Goal: Navigation & Orientation: Find specific page/section

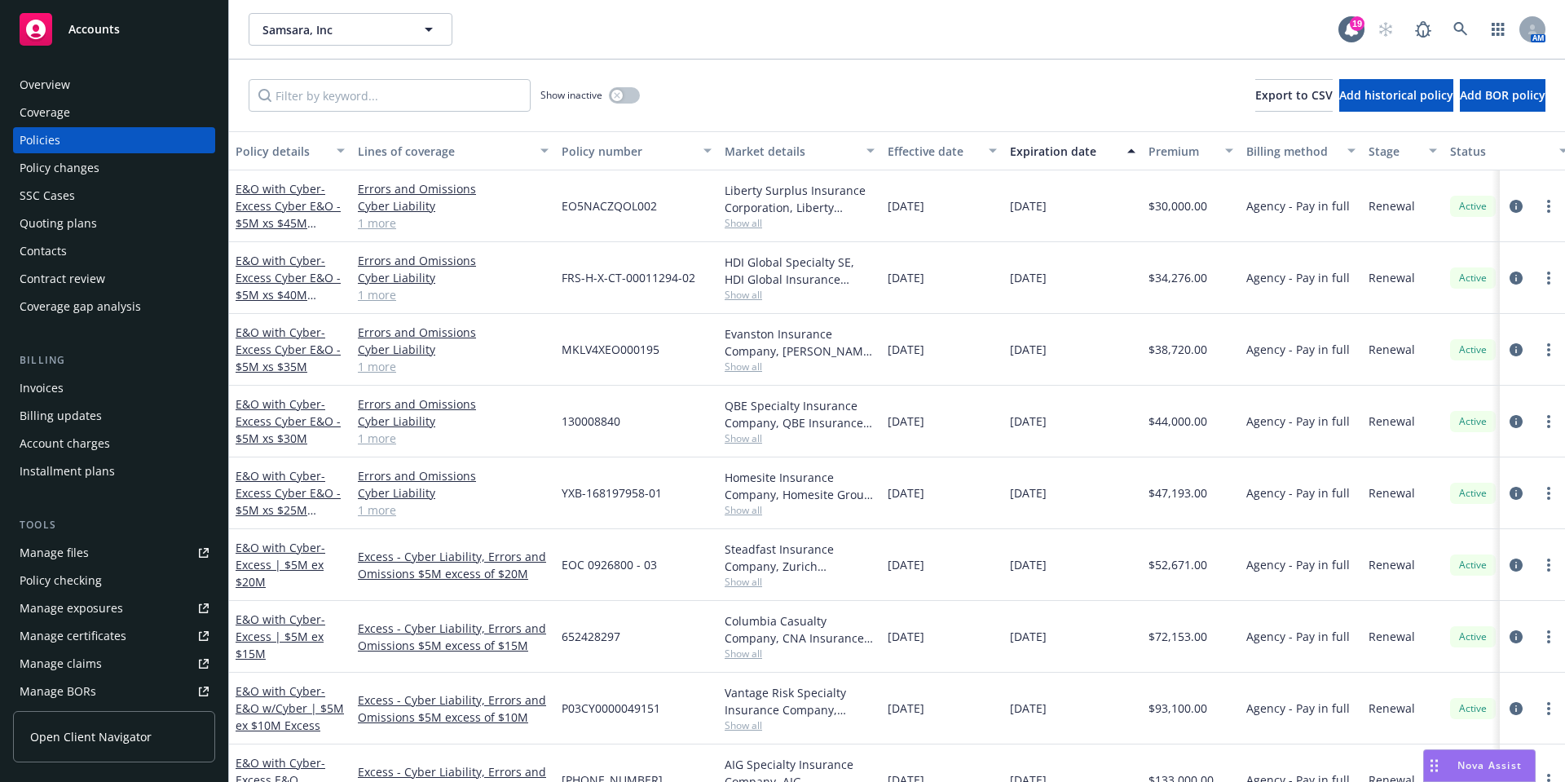
scroll to position [125, 0]
